Goal: Navigation & Orientation: Find specific page/section

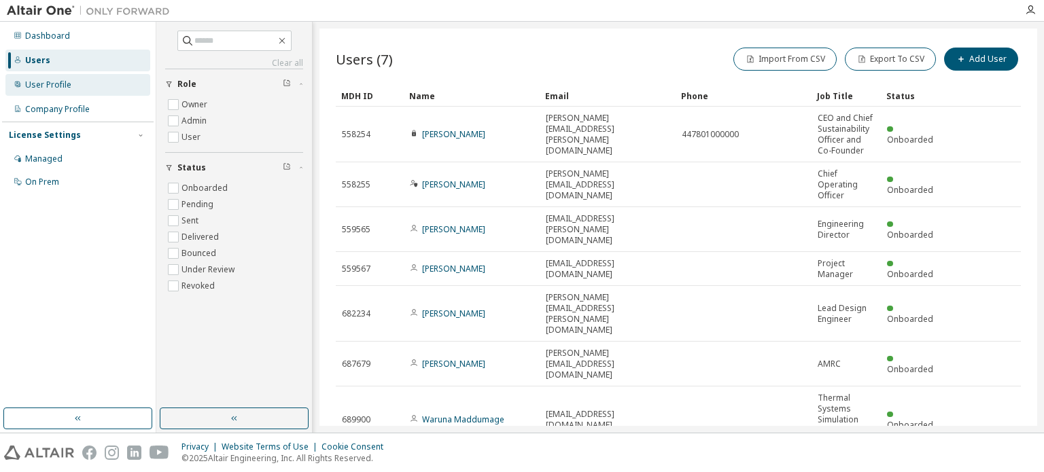
click at [56, 86] on div "User Profile" at bounding box center [48, 84] width 46 height 11
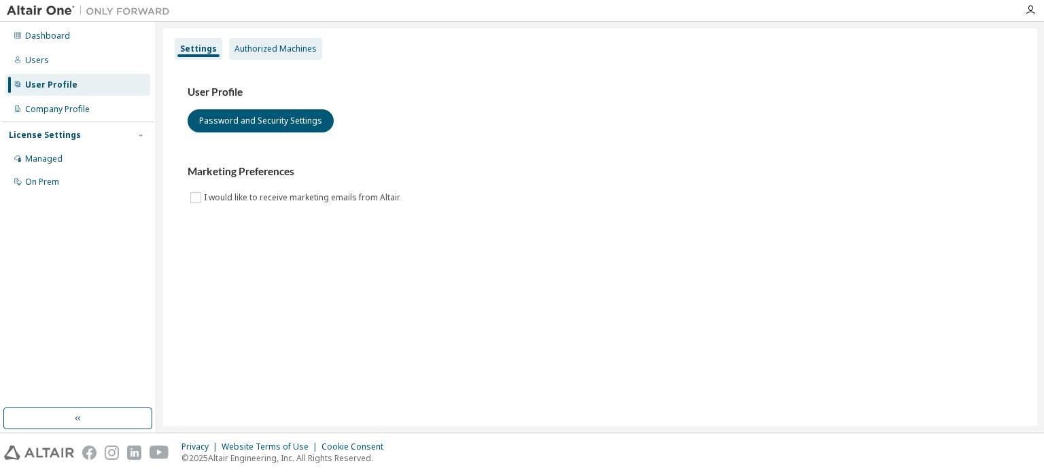
click at [255, 39] on div "Authorized Machines" at bounding box center [275, 49] width 93 height 22
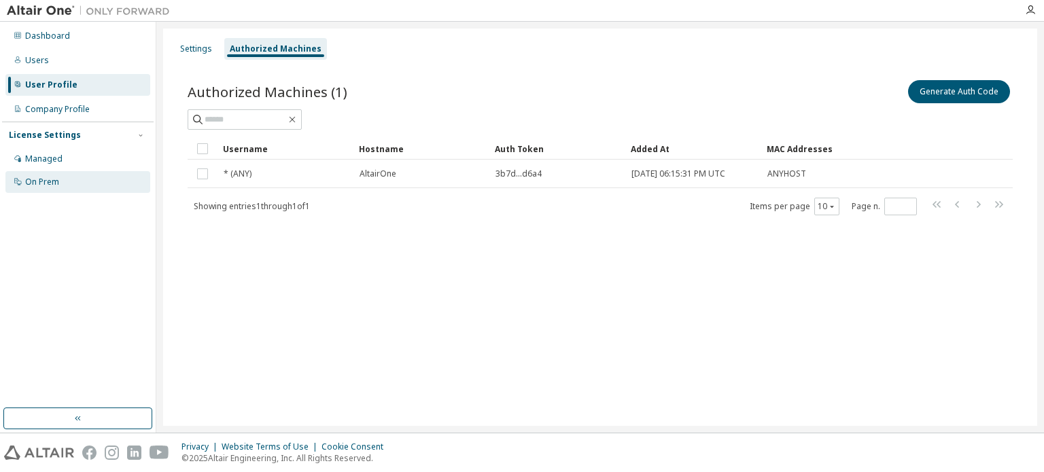
click at [53, 183] on div "On Prem" at bounding box center [42, 182] width 34 height 11
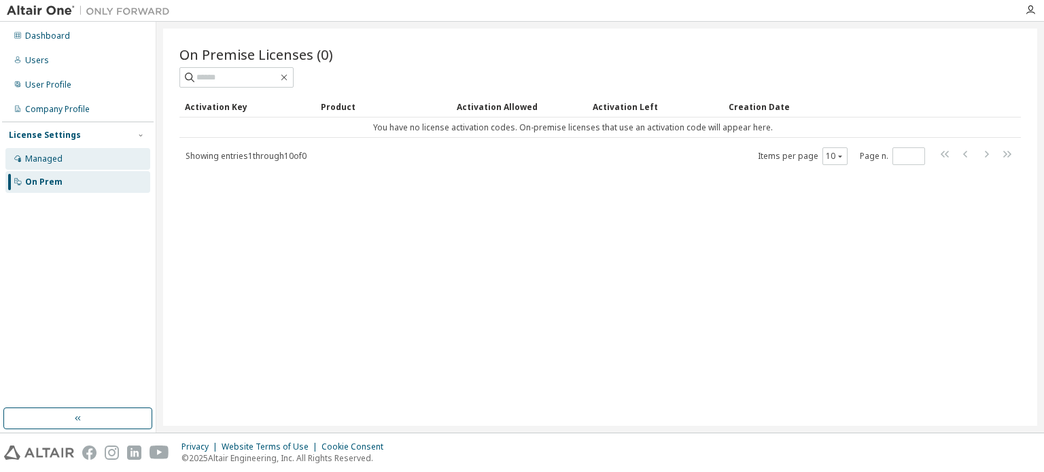
click at [50, 157] on div "Managed" at bounding box center [43, 159] width 37 height 11
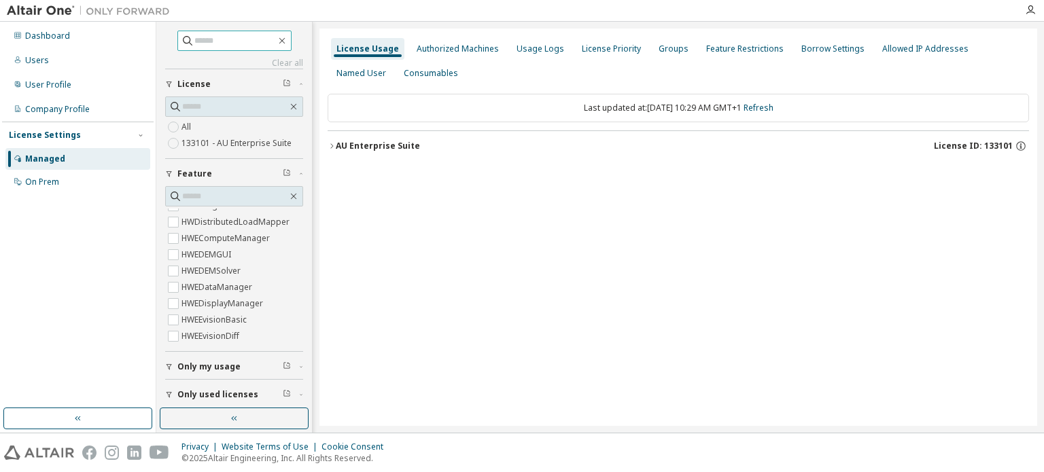
click at [240, 39] on input "text" at bounding box center [235, 41] width 82 height 14
type input "*****"
click at [234, 141] on label "133101 - AU Enterprise Suite" at bounding box center [237, 143] width 113 height 16
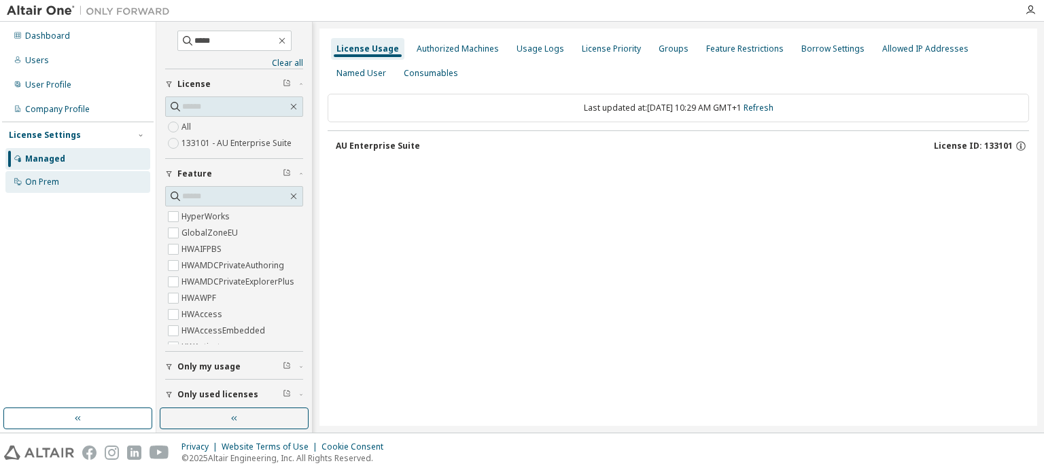
click at [59, 183] on div "On Prem" at bounding box center [77, 182] width 145 height 22
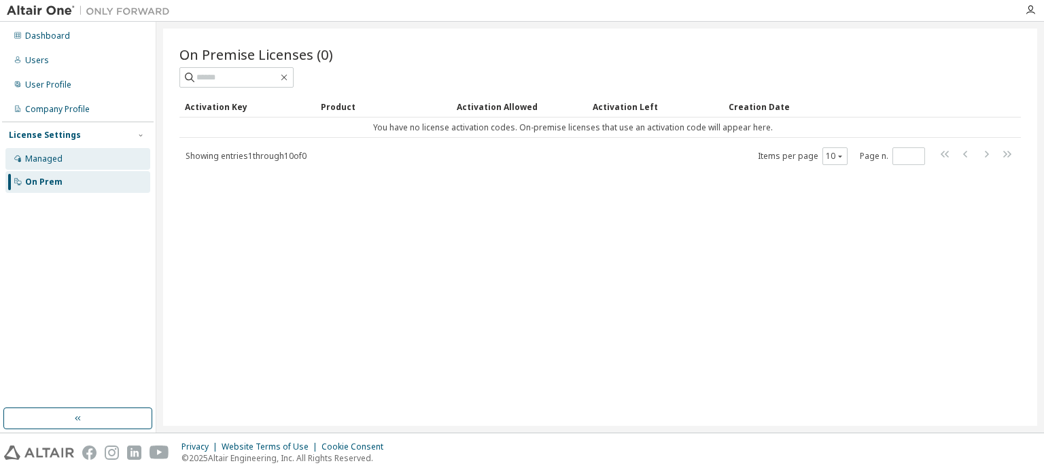
click at [54, 158] on div "Managed" at bounding box center [43, 159] width 37 height 11
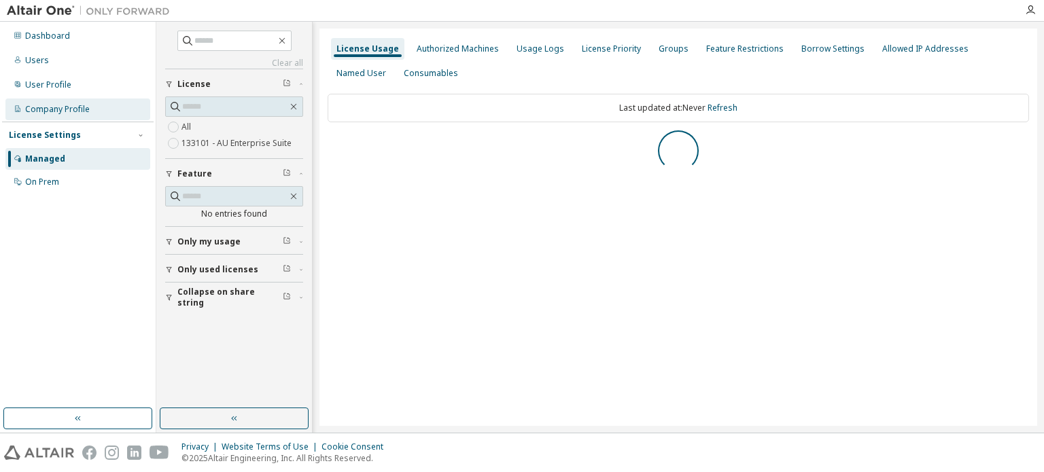
click at [60, 111] on div "Company Profile" at bounding box center [57, 109] width 65 height 11
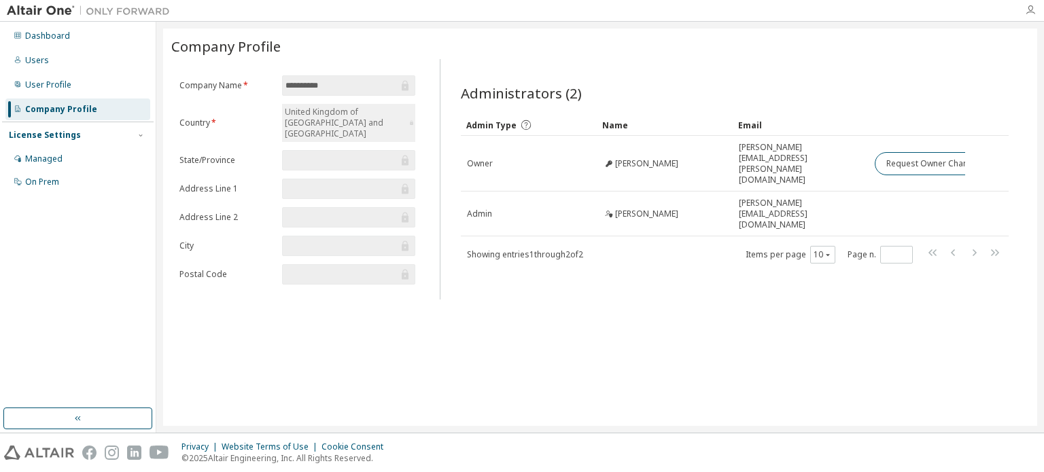
click at [1029, 7] on icon "button" at bounding box center [1030, 10] width 11 height 11
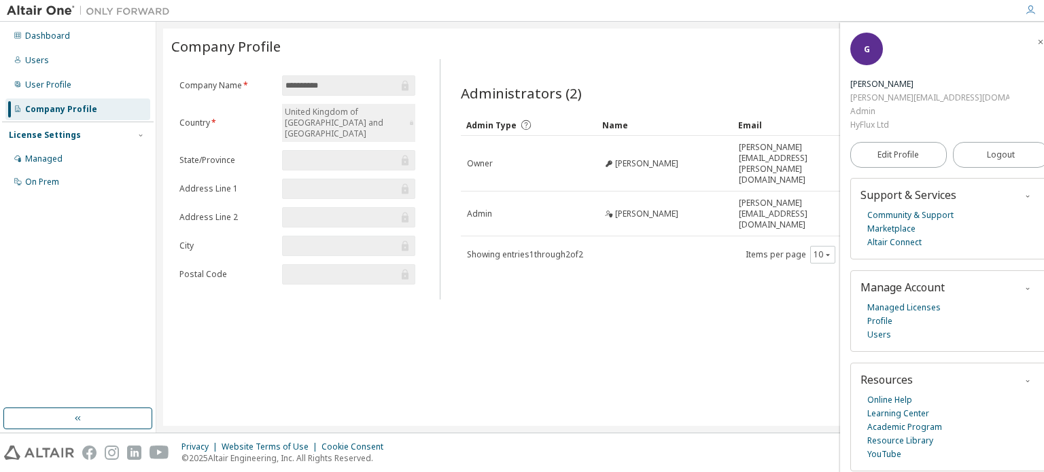
click at [693, 363] on div "**********" at bounding box center [600, 227] width 874 height 397
click at [531, 340] on div "**********" at bounding box center [600, 227] width 874 height 397
drag, startPoint x: 36, startPoint y: 222, endPoint x: 41, endPoint y: 194, distance: 28.3
click at [38, 220] on div "Dashboard Users User Profile Company Profile License Settings Managed On Prem" at bounding box center [78, 215] width 152 height 383
click at [48, 82] on div "User Profile" at bounding box center [48, 84] width 46 height 11
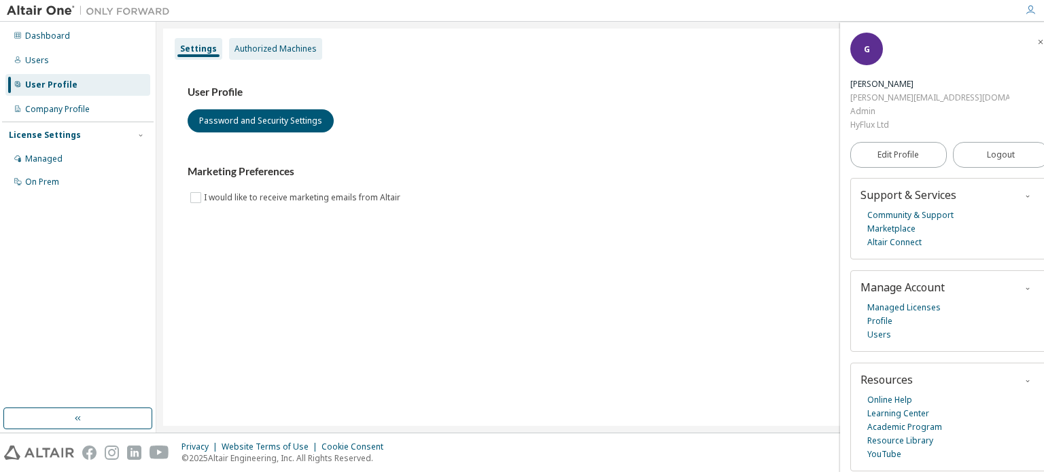
click at [290, 54] on div "Authorized Machines" at bounding box center [275, 48] width 82 height 11
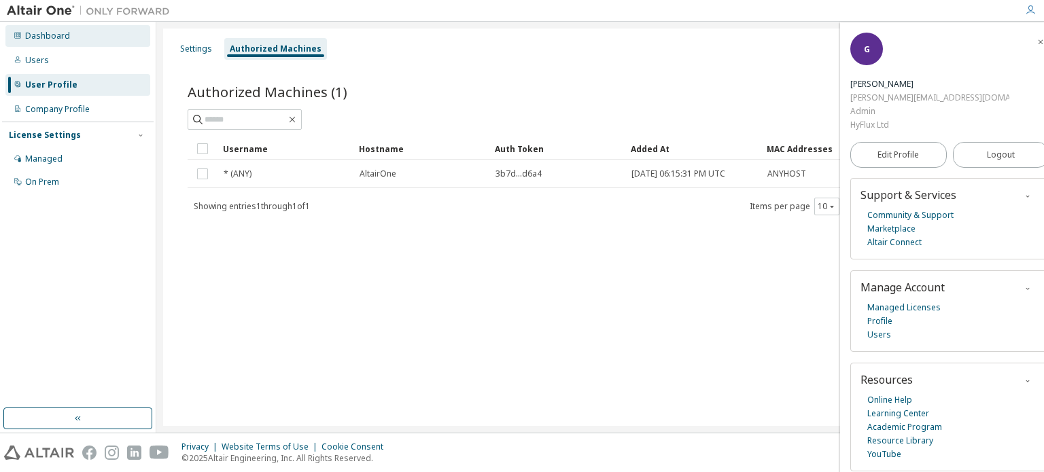
click at [59, 38] on div "Dashboard" at bounding box center [47, 36] width 45 height 11
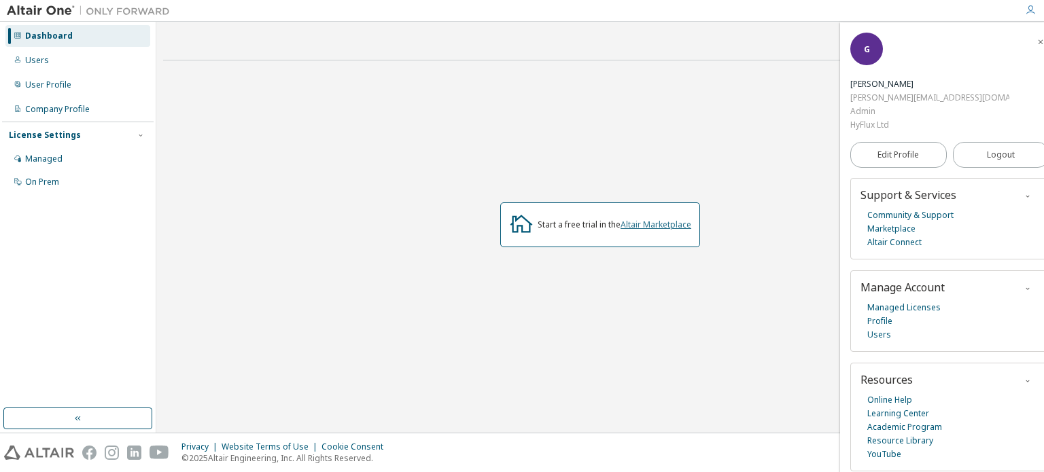
click at [672, 222] on link "Altair Marketplace" at bounding box center [655, 225] width 71 height 12
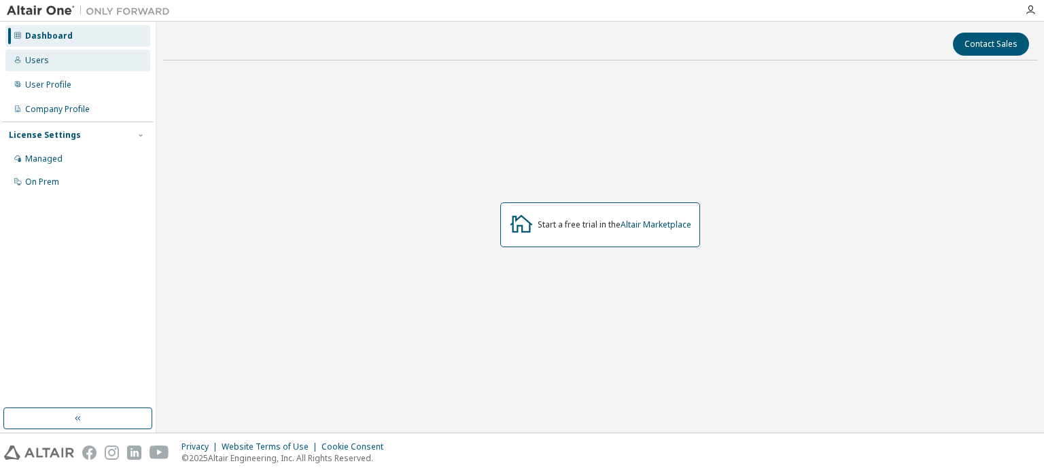
click at [46, 62] on div "Users" at bounding box center [37, 60] width 24 height 11
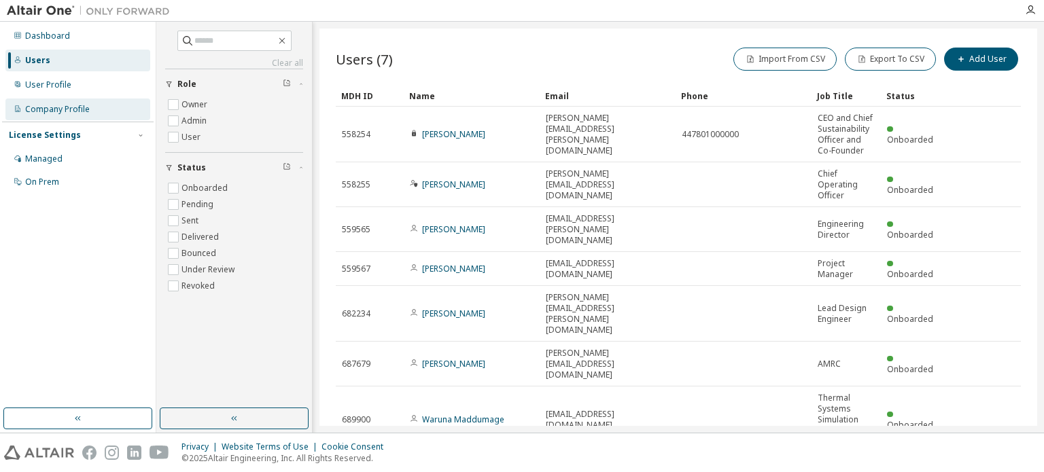
click at [68, 107] on div "Company Profile" at bounding box center [57, 109] width 65 height 11
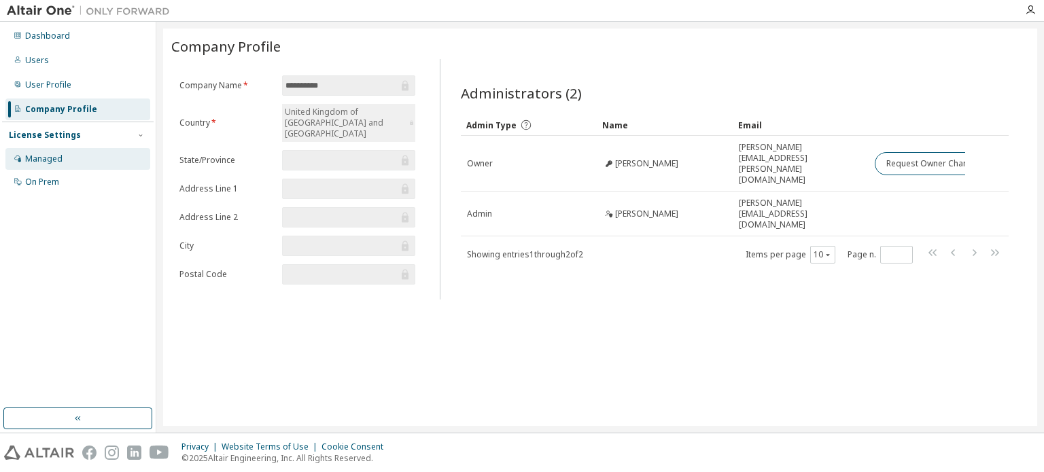
click at [49, 167] on div "Managed" at bounding box center [77, 159] width 145 height 22
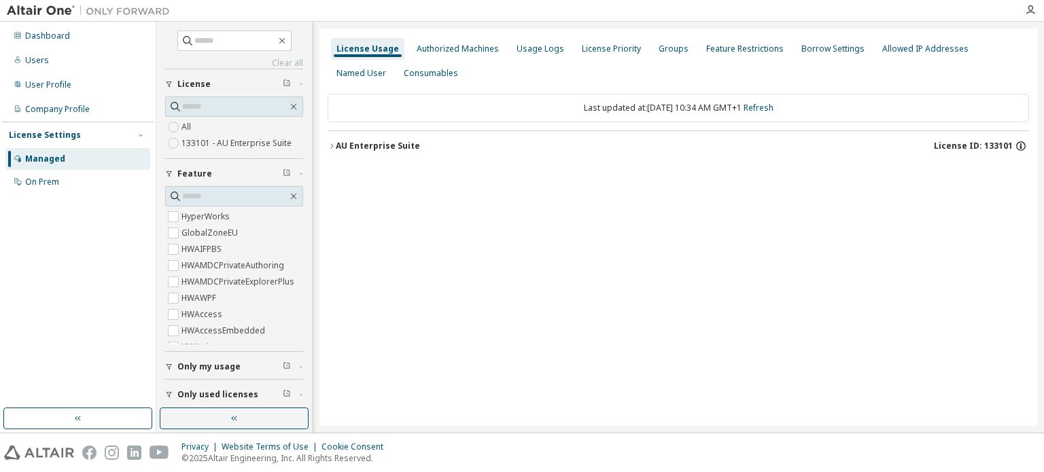
click at [1021, 145] on icon "button" at bounding box center [1020, 146] width 12 height 12
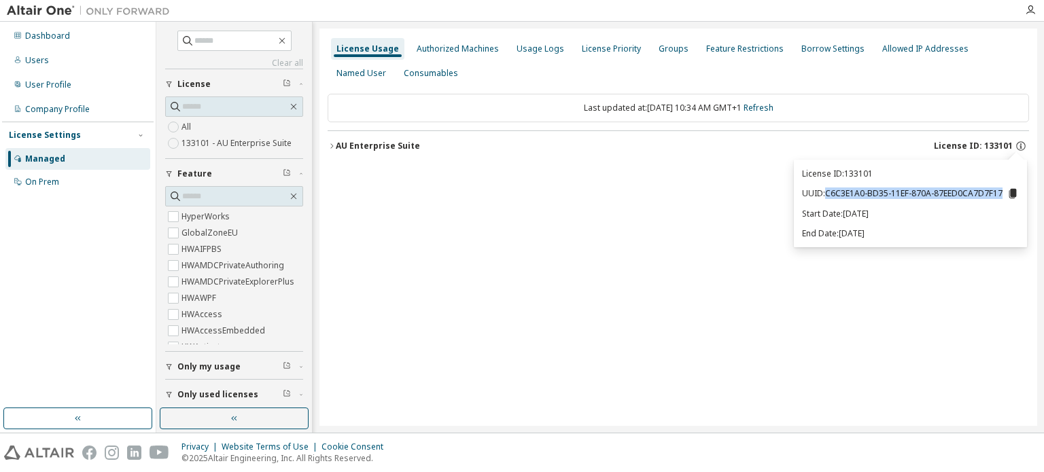
drag, startPoint x: 826, startPoint y: 190, endPoint x: 1003, endPoint y: 194, distance: 176.7
click at [1003, 194] on p "UUID: C6C3E1A0-BD35-11EF-870A-87EED0CA7D7F17" at bounding box center [910, 194] width 217 height 12
click at [1013, 195] on icon at bounding box center [1012, 194] width 7 height 10
click at [452, 48] on div "Authorized Machines" at bounding box center [457, 48] width 82 height 11
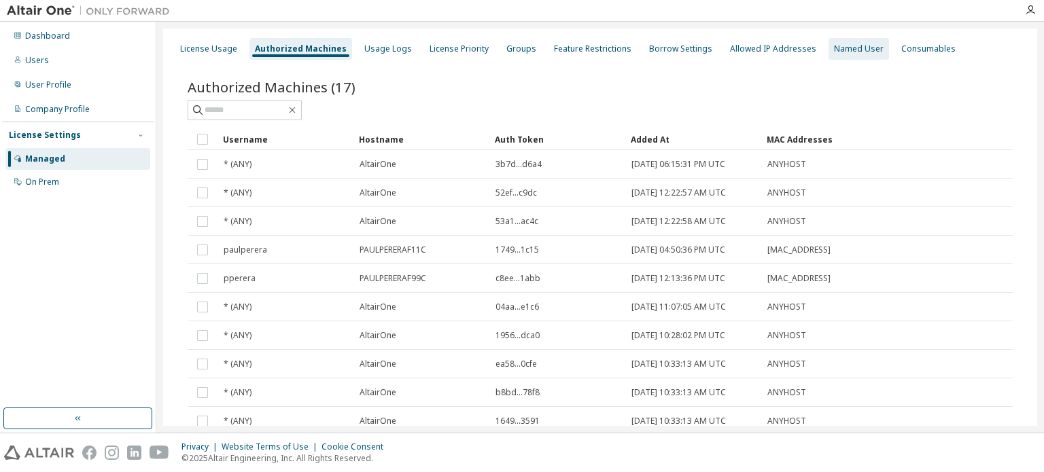
click at [840, 52] on div "Named User" at bounding box center [859, 48] width 50 height 11
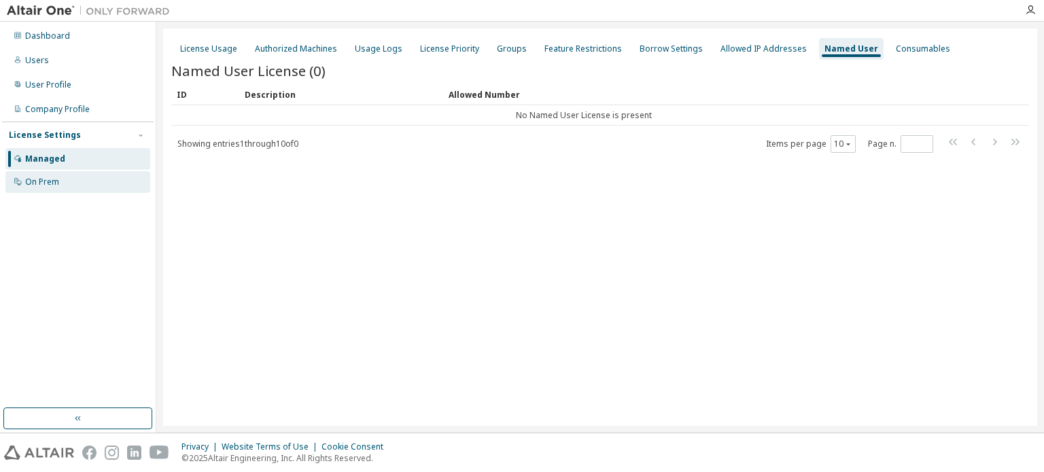
click at [54, 184] on div "On Prem" at bounding box center [42, 182] width 34 height 11
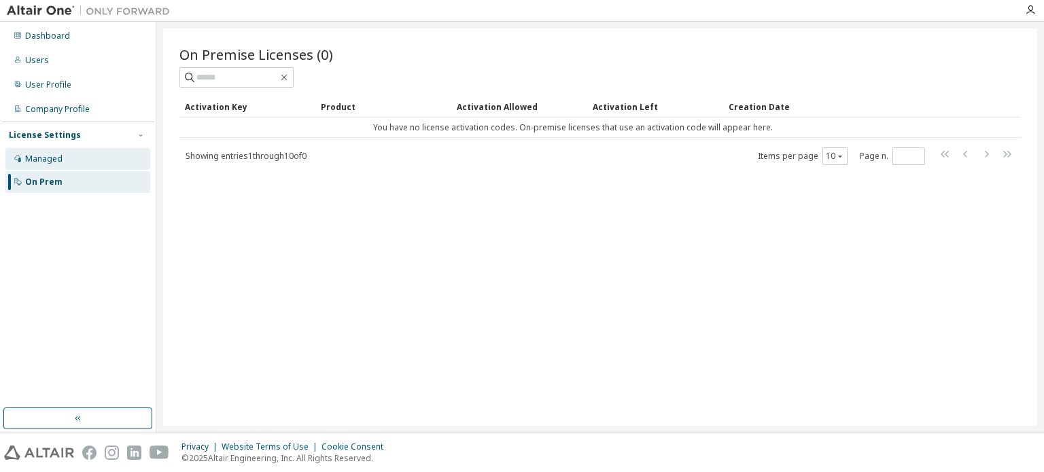
click at [60, 159] on div "Managed" at bounding box center [43, 159] width 37 height 11
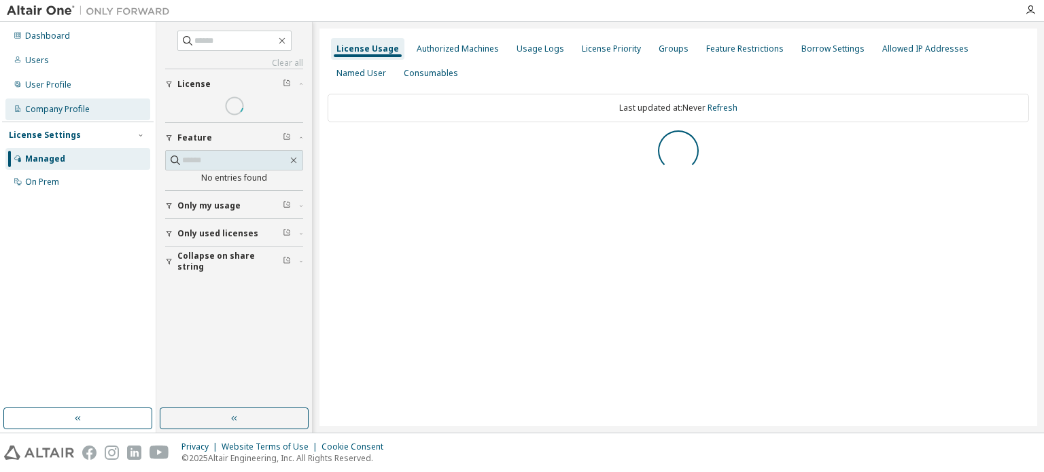
click at [72, 111] on div "Company Profile" at bounding box center [57, 109] width 65 height 11
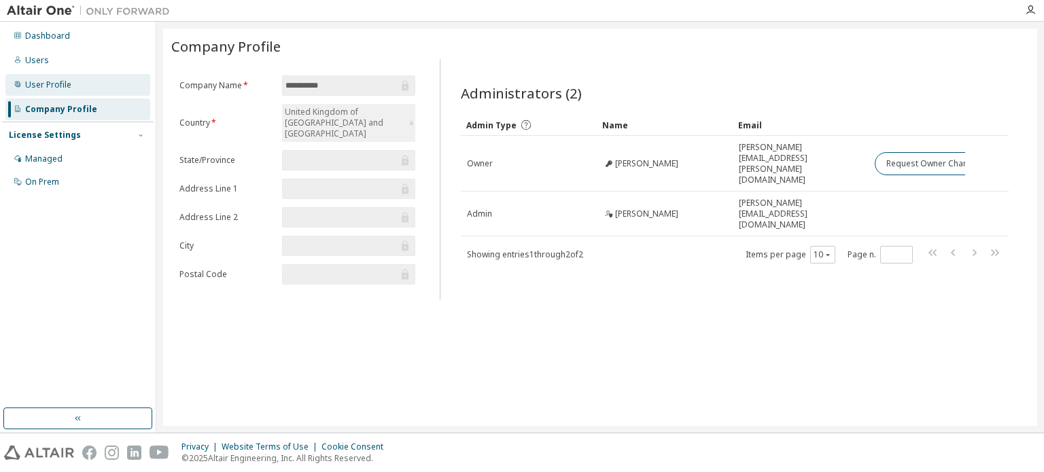
click at [69, 84] on div "User Profile" at bounding box center [48, 84] width 46 height 11
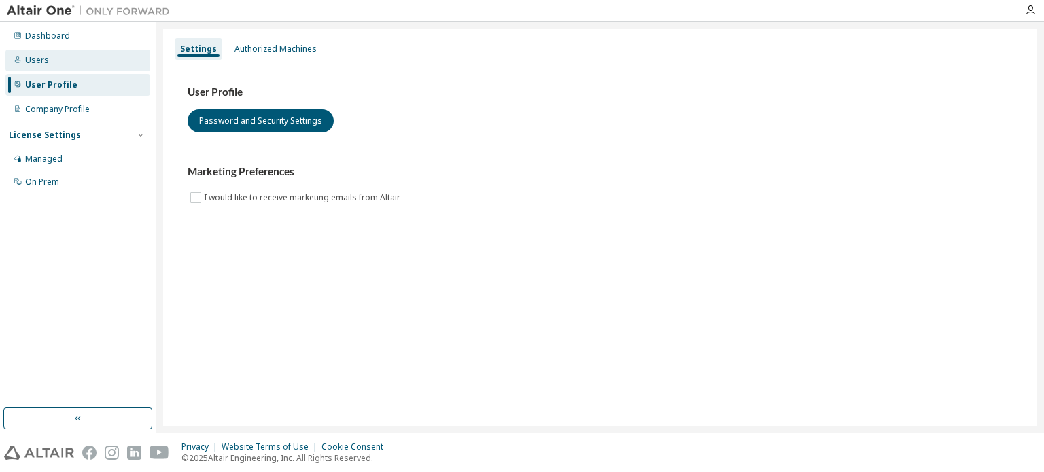
click at [45, 55] on div "Users" at bounding box center [37, 60] width 24 height 11
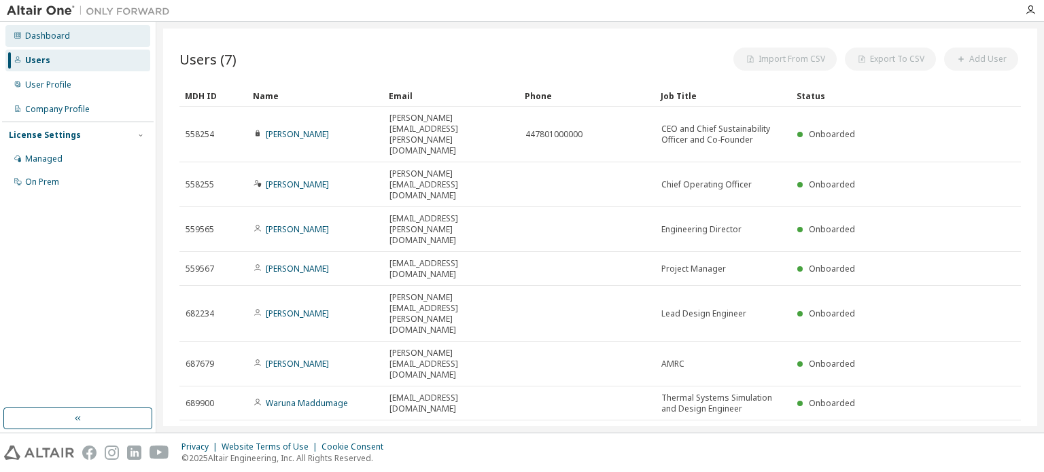
click at [55, 38] on div "Dashboard" at bounding box center [47, 36] width 45 height 11
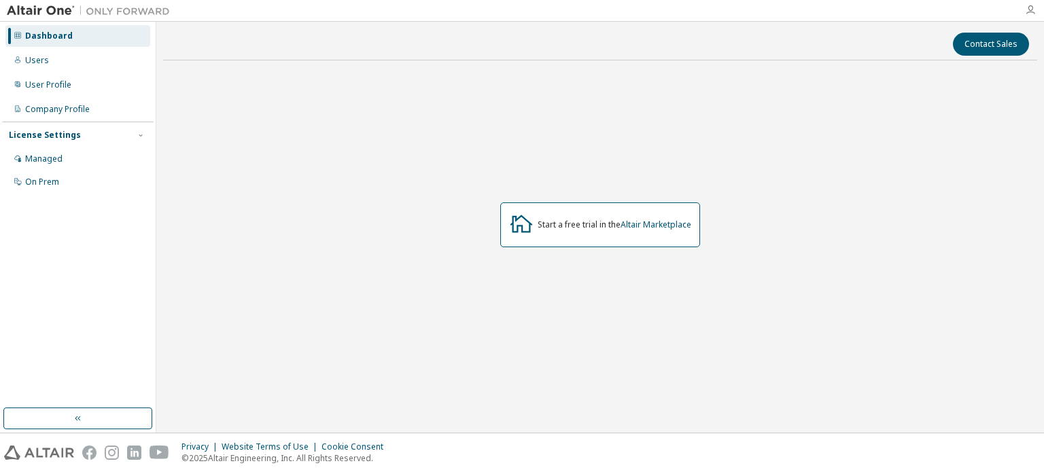
click at [1033, 10] on icon "button" at bounding box center [1030, 10] width 11 height 11
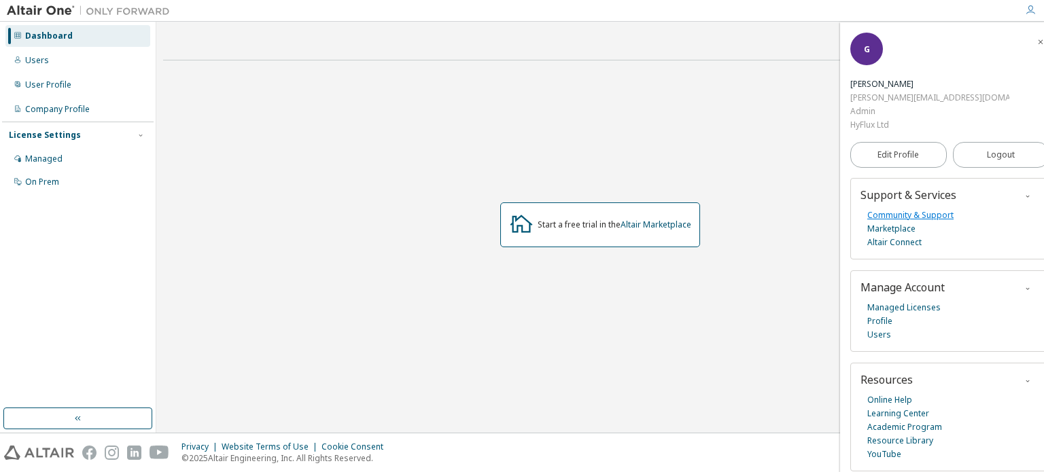
click at [937, 209] on link "Community & Support" at bounding box center [910, 216] width 86 height 14
